Goal: Navigation & Orientation: Find specific page/section

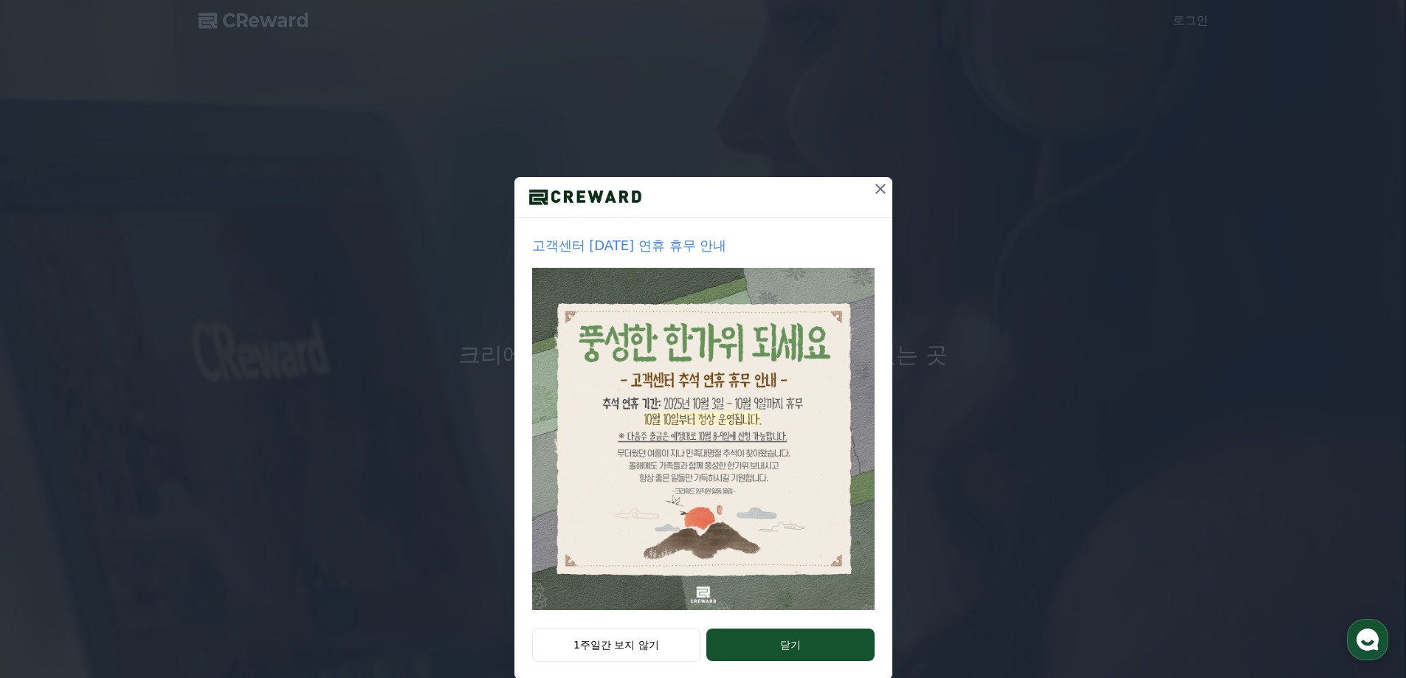
click at [872, 183] on icon at bounding box center [881, 189] width 18 height 18
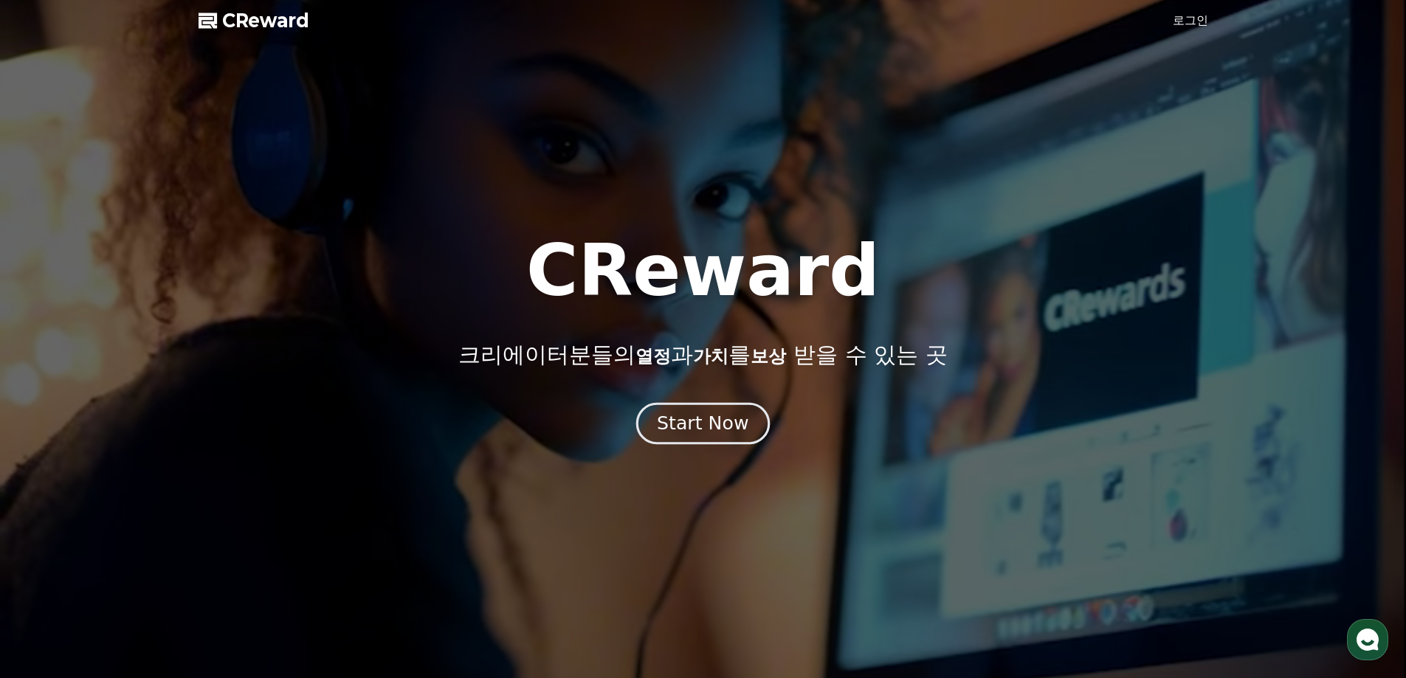
click at [702, 415] on div "Start Now" at bounding box center [703, 423] width 92 height 25
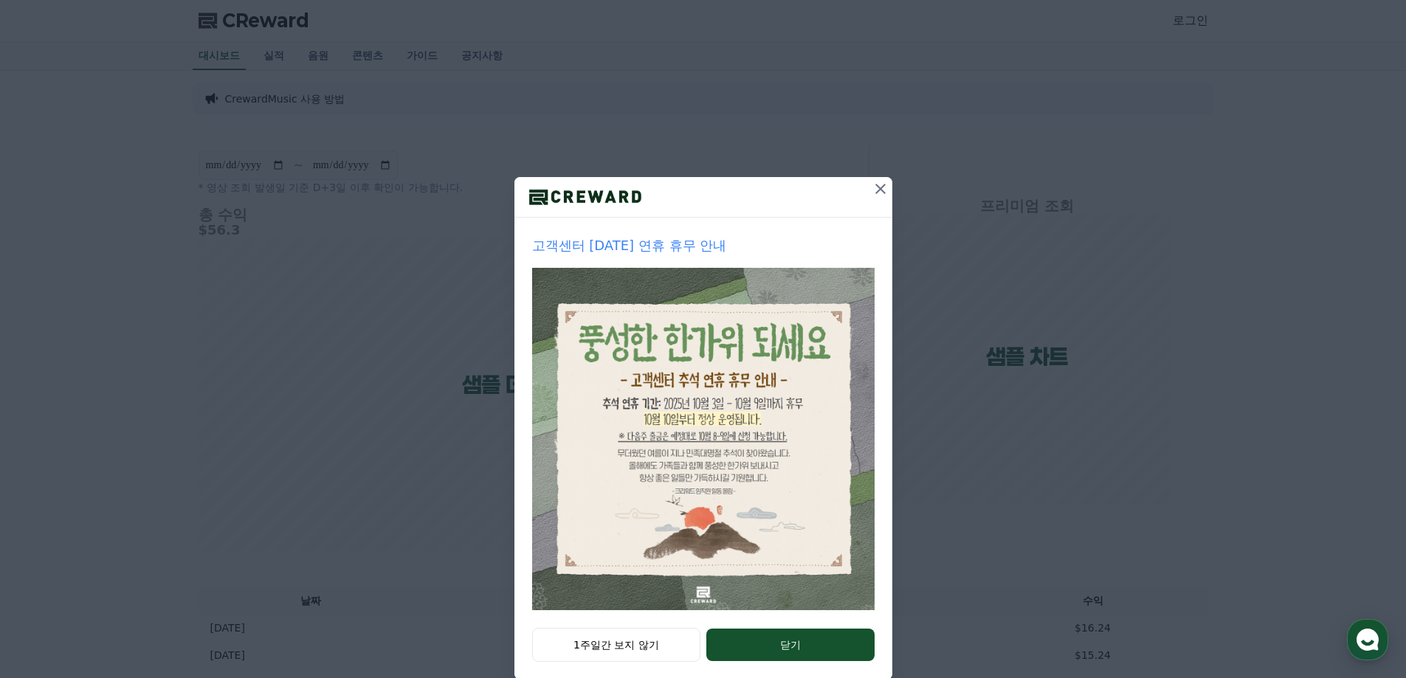
click at [878, 184] on icon at bounding box center [880, 189] width 10 height 10
click at [876, 191] on icon at bounding box center [880, 189] width 10 height 10
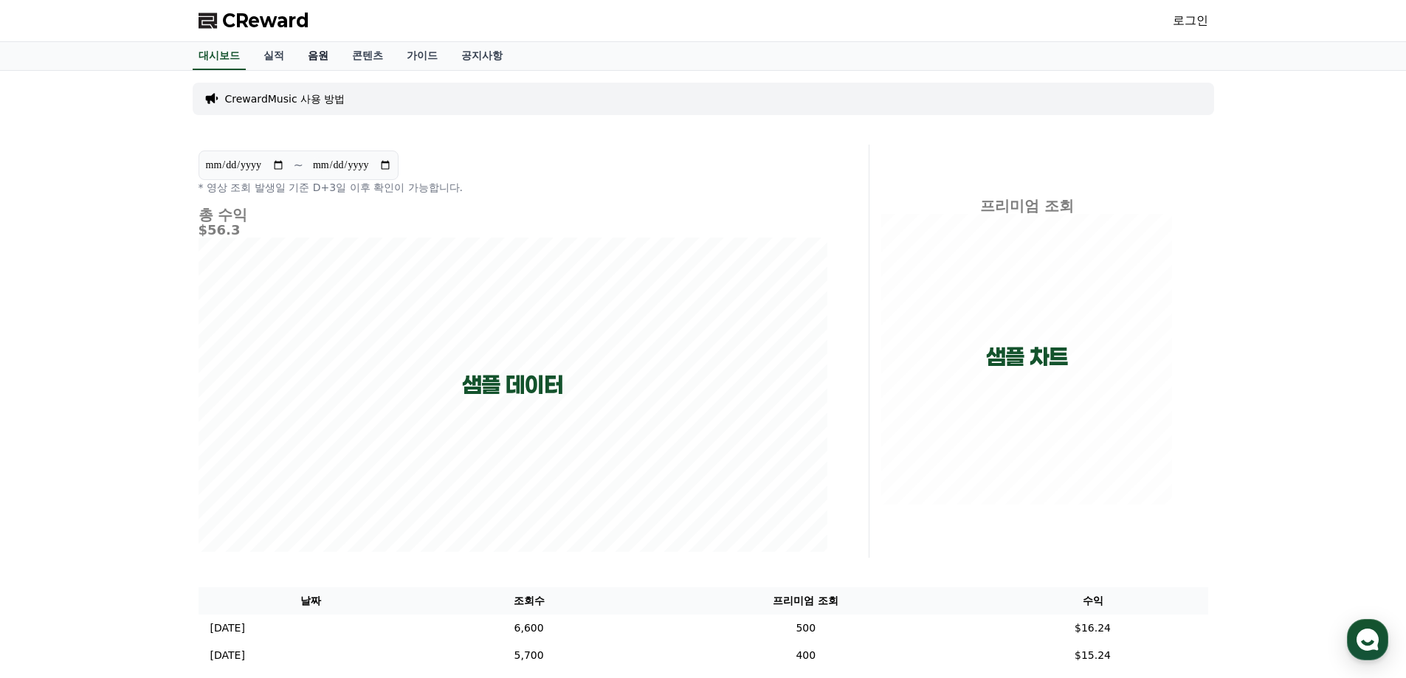
click at [323, 55] on link "음원" at bounding box center [318, 56] width 44 height 28
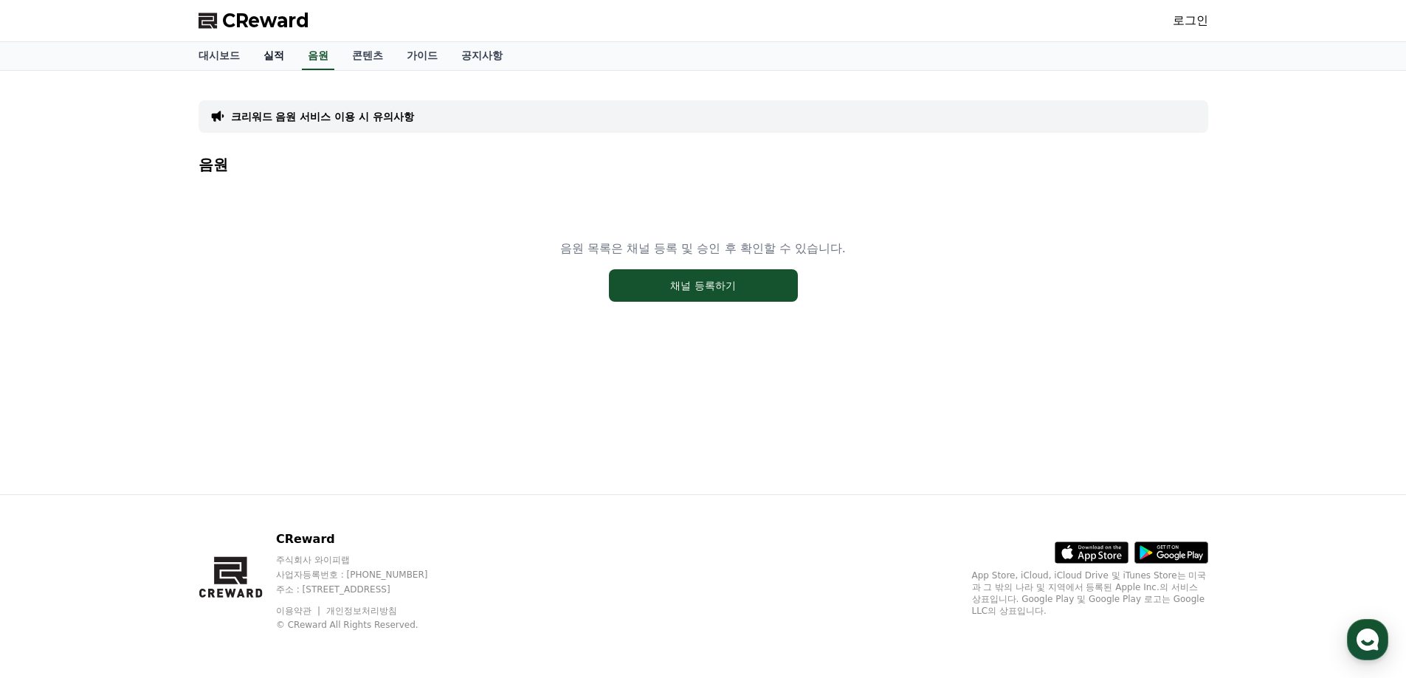
click at [275, 55] on link "실적" at bounding box center [274, 56] width 44 height 28
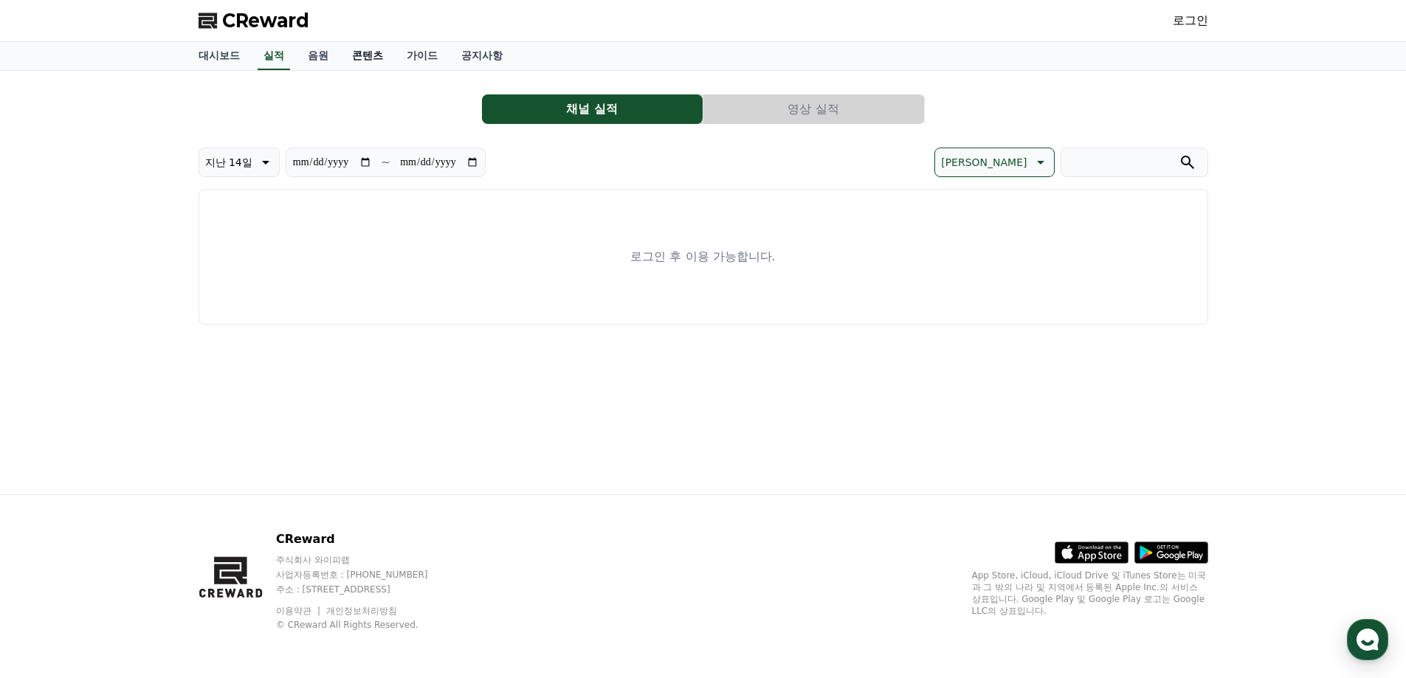
click at [371, 55] on link "콘텐츠" at bounding box center [367, 56] width 55 height 28
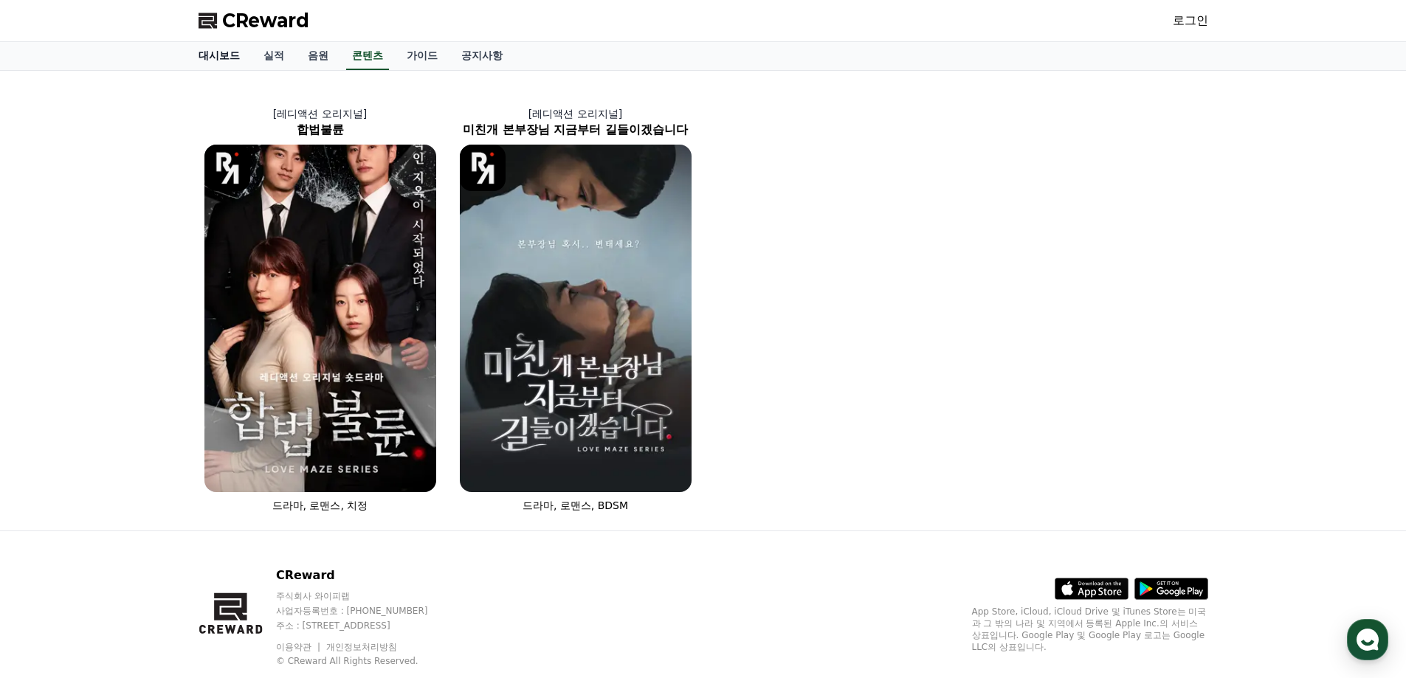
click at [217, 52] on link "대시보드" at bounding box center [219, 56] width 65 height 28
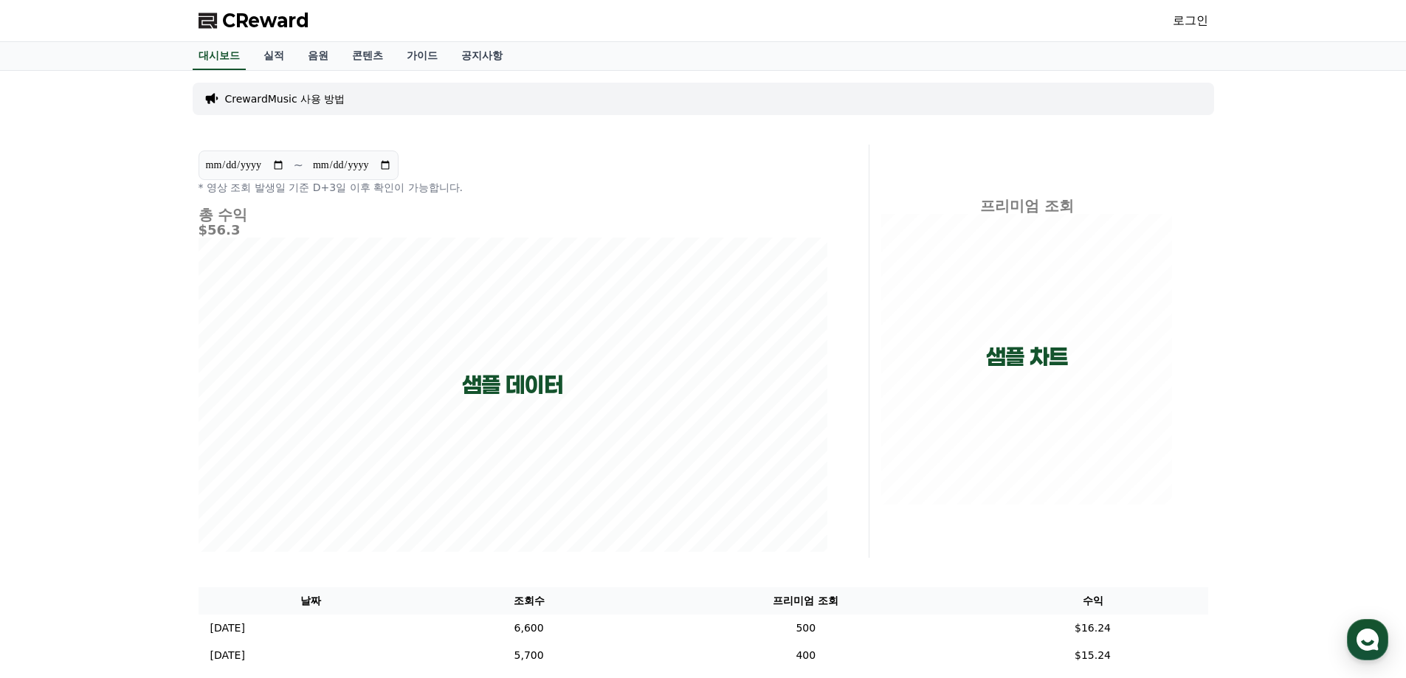
click at [76, 259] on div "**********" at bounding box center [703, 431] width 1406 height 720
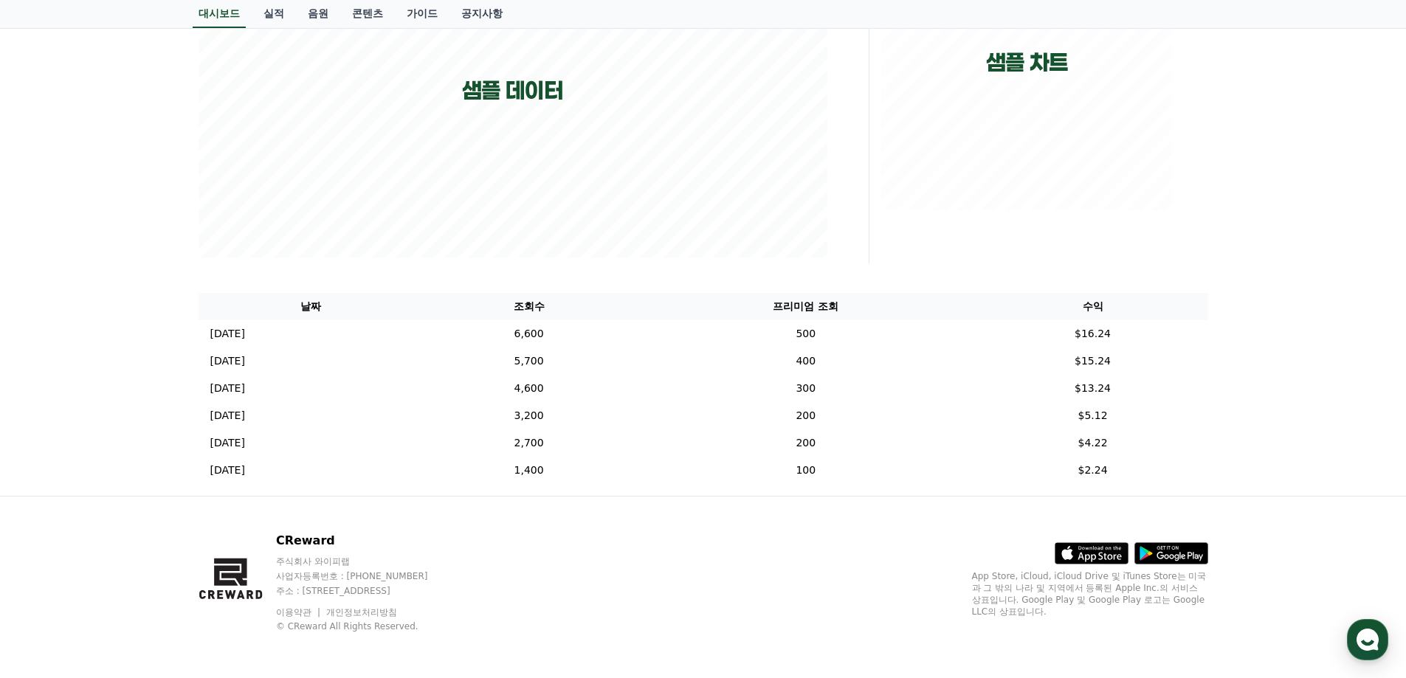
scroll to position [296, 0]
